Goal: Check status: Check status

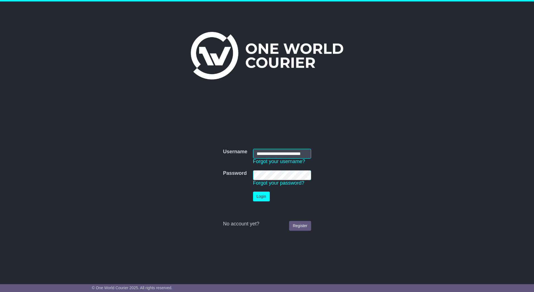
click at [264, 200] on button "Login" at bounding box center [261, 196] width 17 height 10
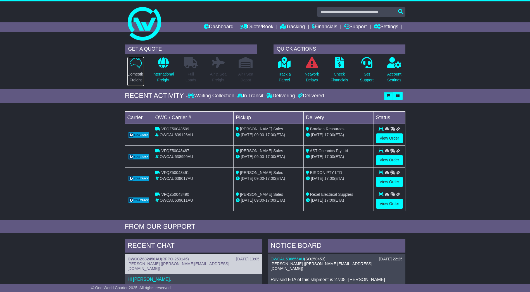
click at [139, 72] on p "Domestic Freight" at bounding box center [135, 77] width 16 height 12
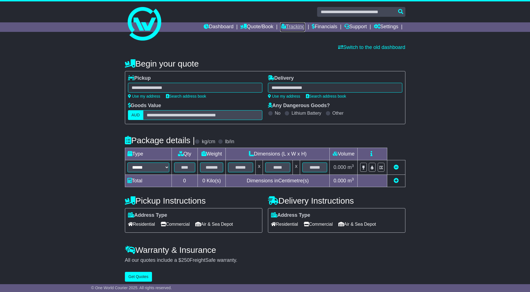
click at [294, 28] on link "Tracking" at bounding box center [292, 27] width 25 height 10
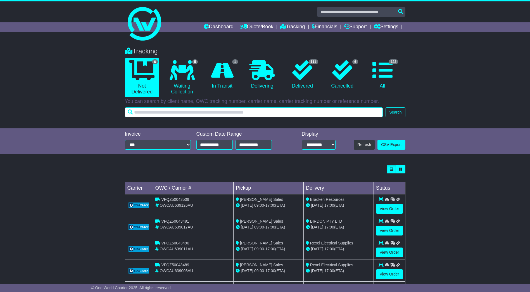
click at [228, 112] on input "text" at bounding box center [254, 112] width 258 height 10
paste input "********"
type input "********"
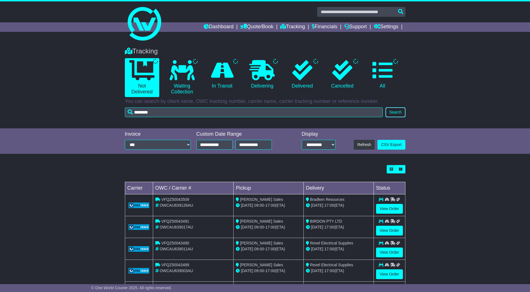
click at [395, 114] on button "Search" at bounding box center [396, 112] width 20 height 10
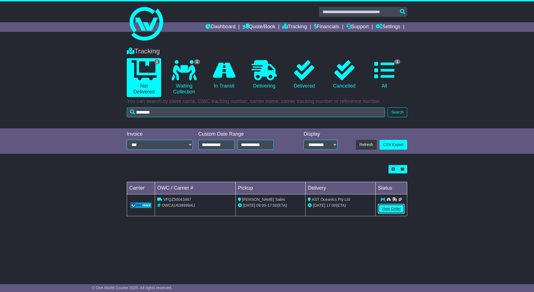
click at [393, 208] on link "View Order" at bounding box center [391, 209] width 27 height 10
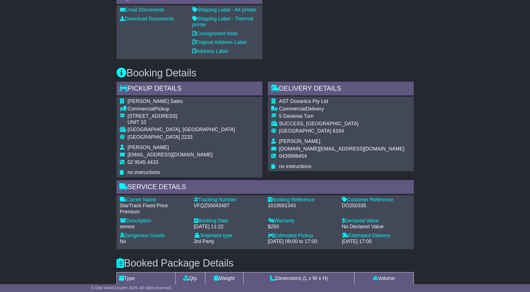
scroll to position [363, 0]
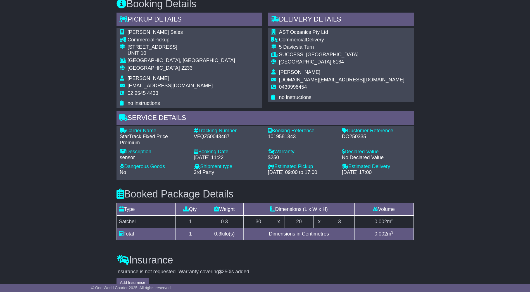
click at [215, 137] on div "VFQZ50043487" at bounding box center [228, 137] width 68 height 6
copy div "VFQZ50043487"
